Goal: Communication & Community: Answer question/provide support

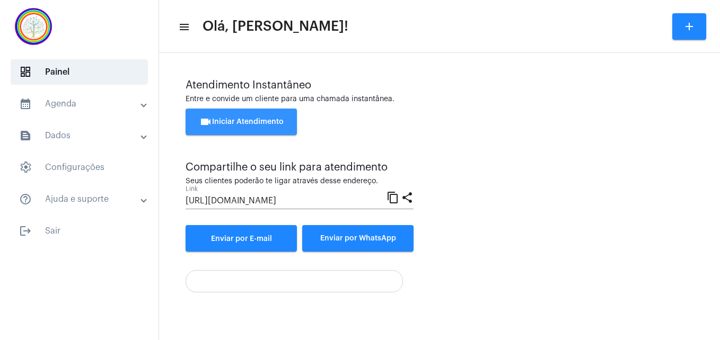
click at [270, 127] on button "videocam Iniciar Atendimento" at bounding box center [241, 122] width 111 height 27
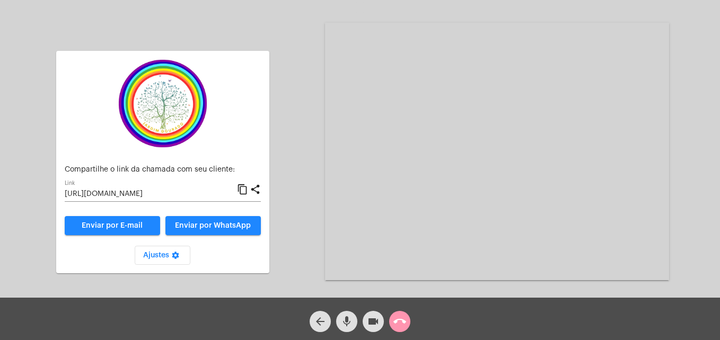
click at [243, 191] on mat-icon "content_copy" at bounding box center [242, 189] width 11 height 13
click at [347, 326] on mat-icon "mic" at bounding box center [346, 321] width 13 height 13
click at [374, 323] on mat-icon "videocam" at bounding box center [373, 321] width 13 height 13
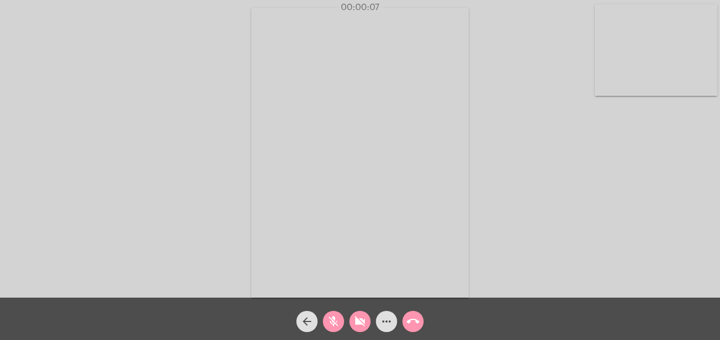
click at [366, 319] on mat-icon "videocam_off" at bounding box center [360, 321] width 13 height 13
click at [335, 319] on mat-icon "mic_off" at bounding box center [333, 321] width 13 height 13
click at [609, 80] on video at bounding box center [656, 50] width 122 height 92
click at [300, 283] on video at bounding box center [456, 152] width 386 height 290
